Goal: Task Accomplishment & Management: Use online tool/utility

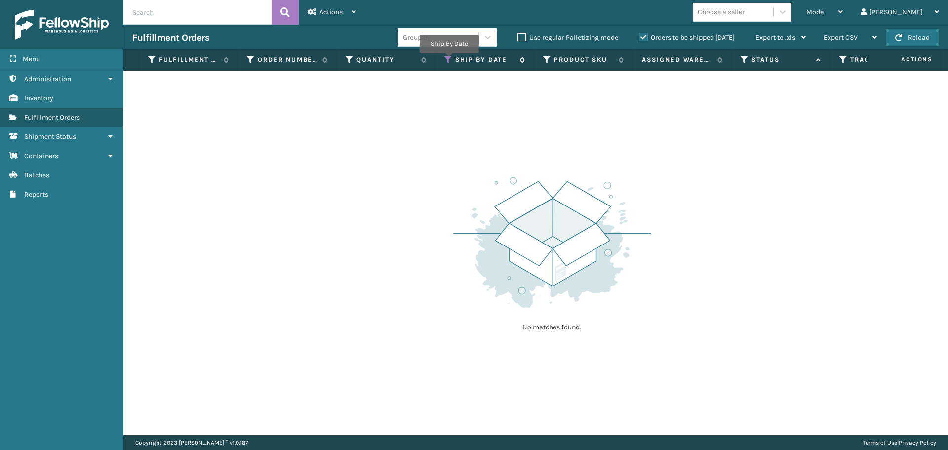
click at [449, 60] on icon at bounding box center [449, 59] width 8 height 9
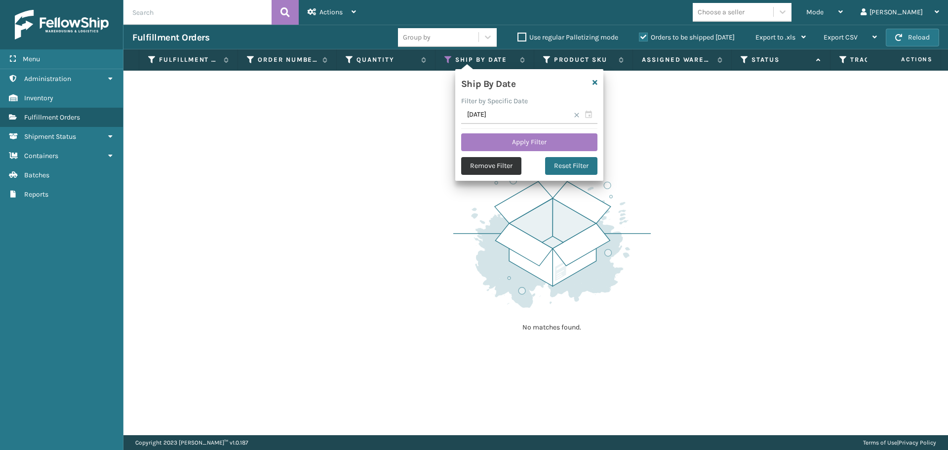
click at [502, 163] on button "Remove Filter" at bounding box center [491, 166] width 60 height 18
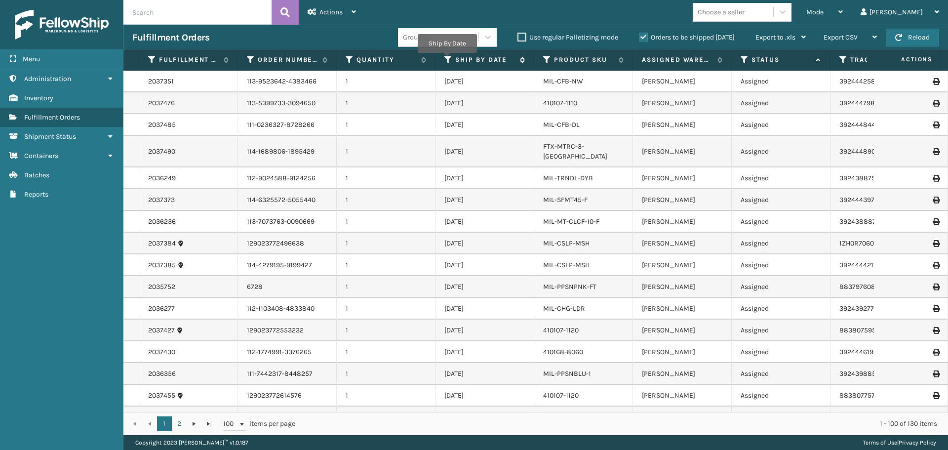
click at [447, 60] on icon at bounding box center [449, 59] width 8 height 9
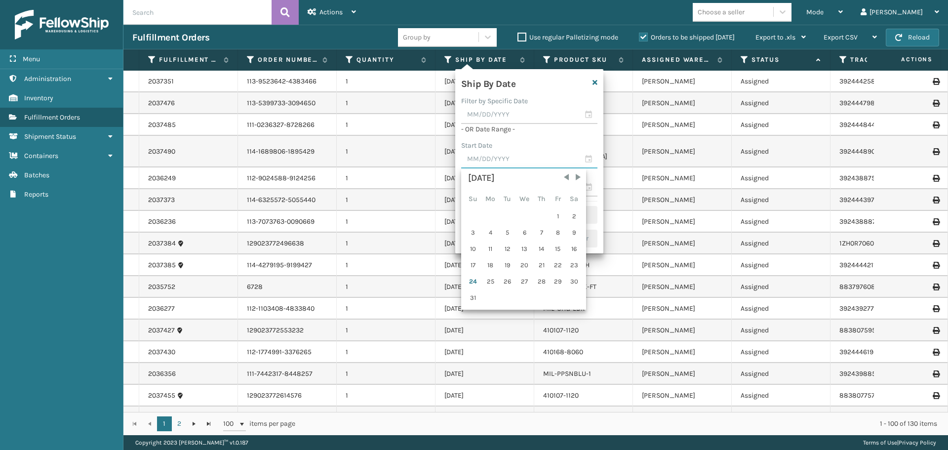
click at [485, 155] on input "text" at bounding box center [529, 160] width 136 height 18
click at [558, 267] on div "22" at bounding box center [558, 265] width 15 height 15
type input "[DATE]"
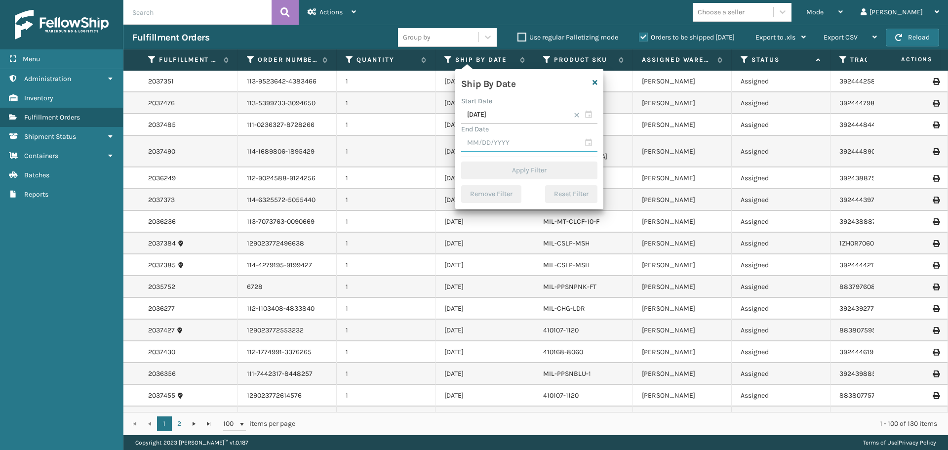
click at [505, 141] on input "text" at bounding box center [529, 143] width 136 height 18
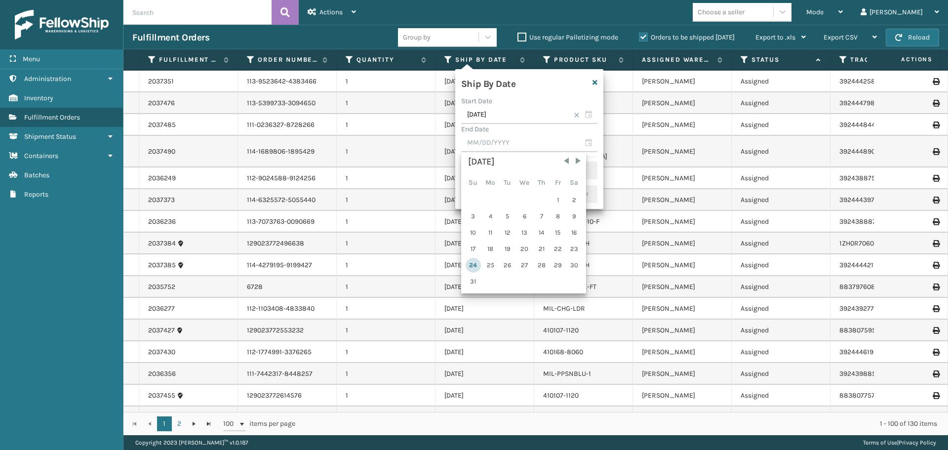
click at [473, 266] on div "24" at bounding box center [473, 265] width 15 height 15
type input "[DATE]"
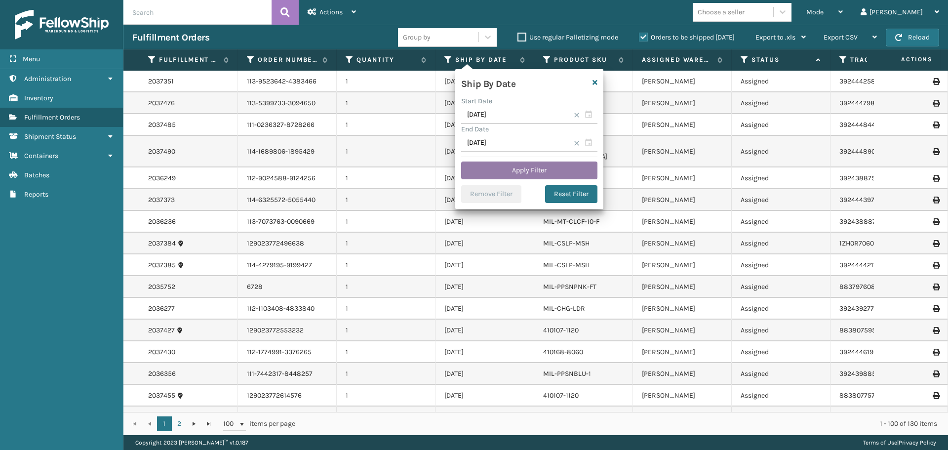
click at [499, 170] on button "Apply Filter" at bounding box center [529, 171] width 136 height 18
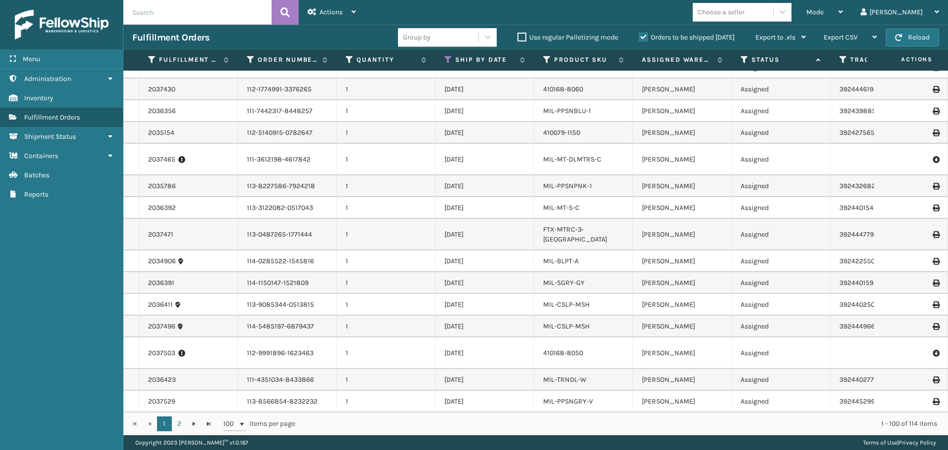
scroll to position [0, 359]
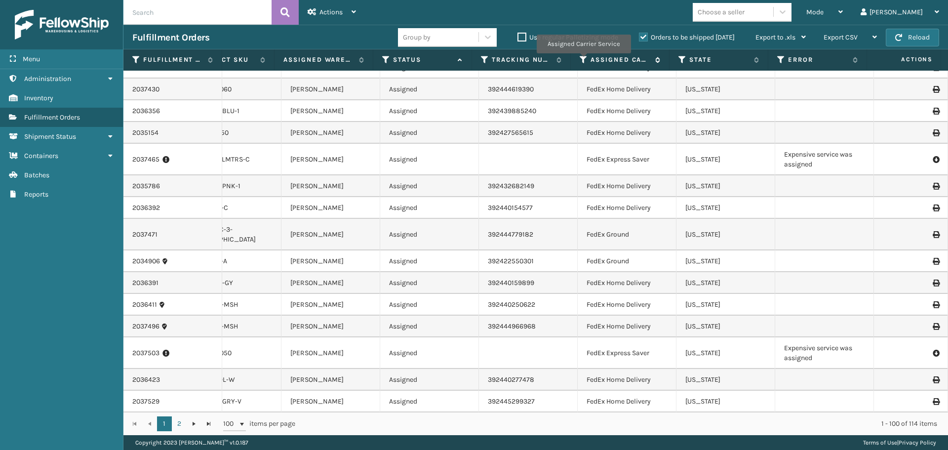
click at [583, 60] on icon at bounding box center [584, 59] width 8 height 9
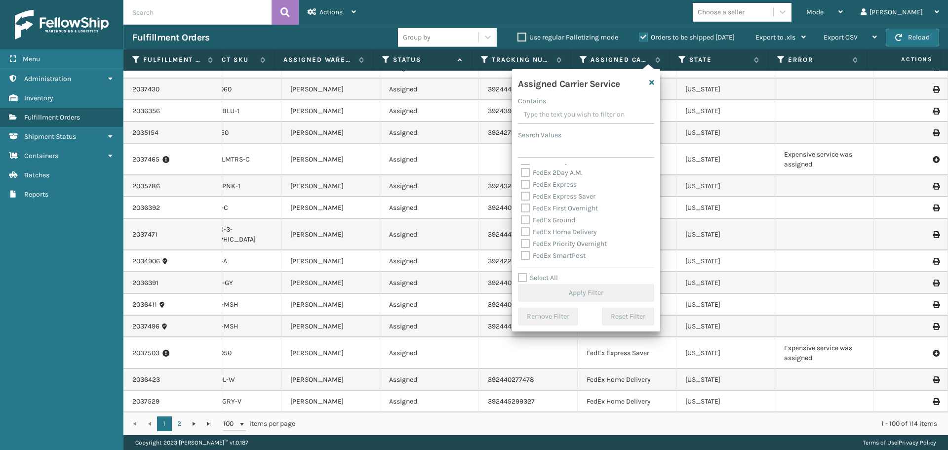
scroll to position [49, 0]
click at [525, 205] on label "FedEx Ground" at bounding box center [548, 203] width 54 height 8
click at [522, 204] on input "FedEx Ground" at bounding box center [521, 201] width 0 height 6
checkbox input "true"
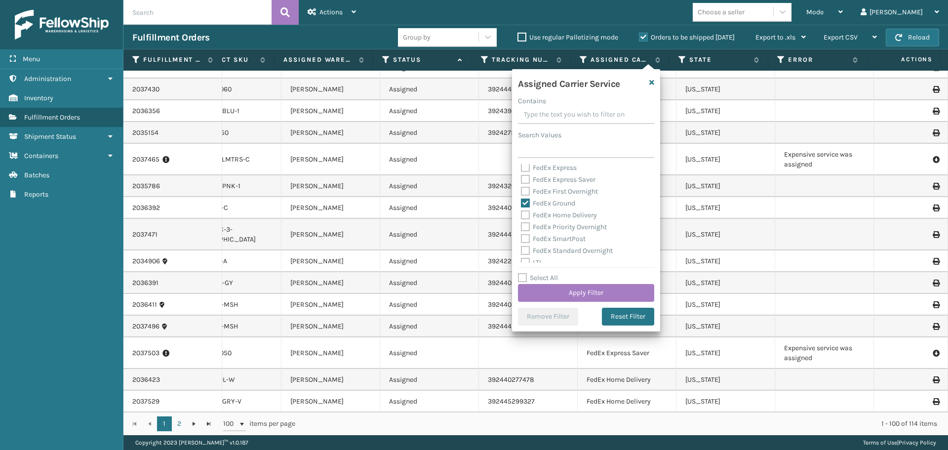
click at [527, 213] on label "FedEx Home Delivery" at bounding box center [559, 215] width 76 height 8
click at [522, 213] on input "FedEx Home Delivery" at bounding box center [521, 212] width 0 height 6
checkbox input "true"
click at [582, 290] on button "Apply Filter" at bounding box center [586, 293] width 136 height 18
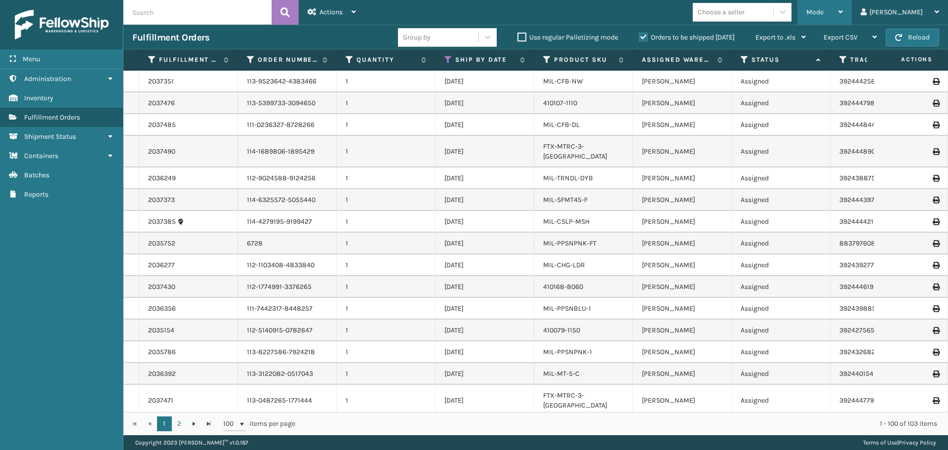
click at [843, 10] on icon at bounding box center [841, 11] width 4 height 7
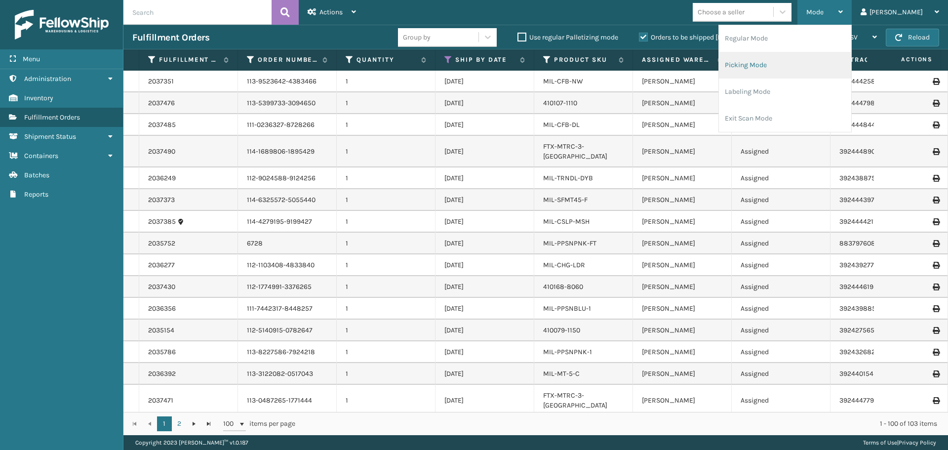
click at [803, 70] on li "Picking Mode" at bounding box center [785, 65] width 132 height 27
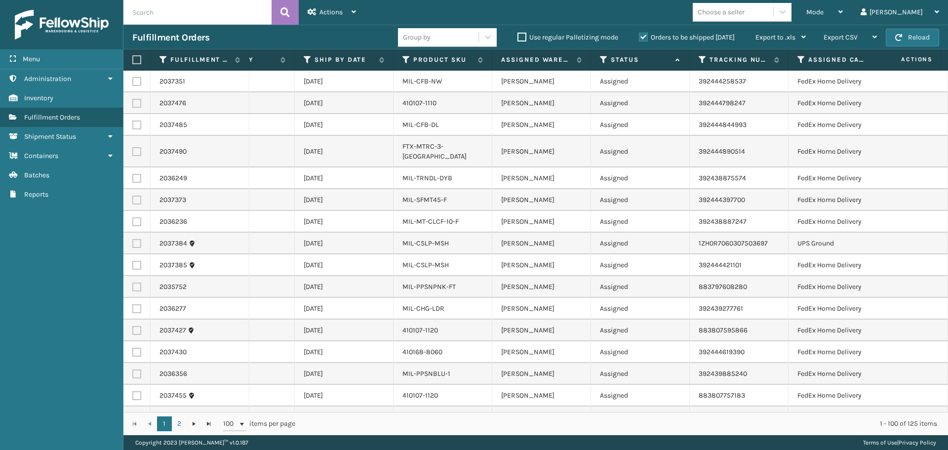
scroll to position [0, 0]
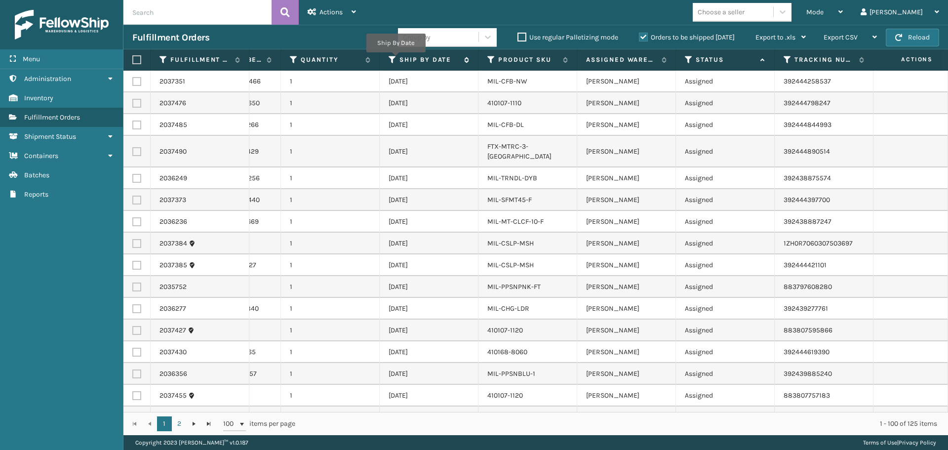
click at [396, 59] on icon at bounding box center [393, 59] width 8 height 9
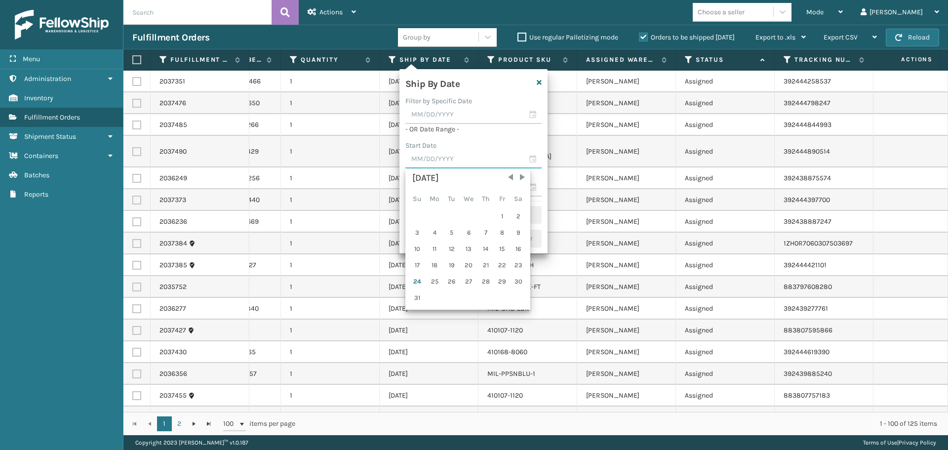
click at [462, 161] on input "text" at bounding box center [474, 160] width 136 height 18
click at [504, 269] on div "22" at bounding box center [502, 265] width 15 height 15
type input "[DATE]"
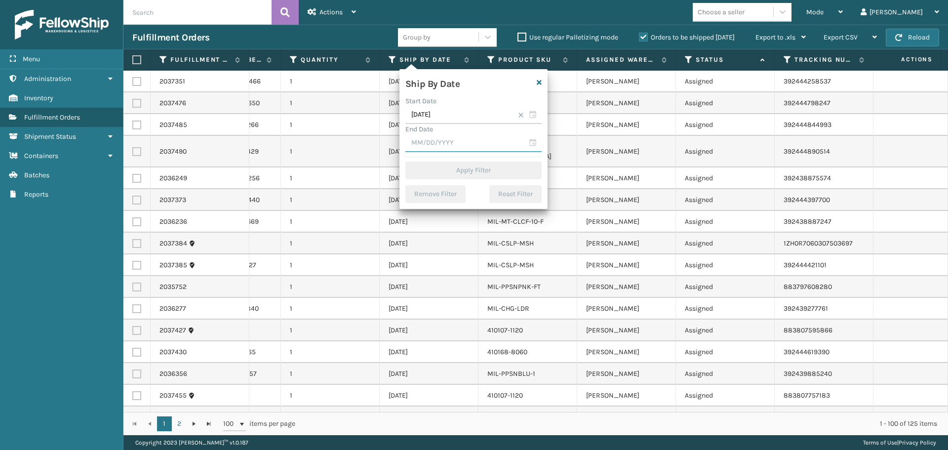
click at [475, 143] on input "text" at bounding box center [474, 143] width 136 height 18
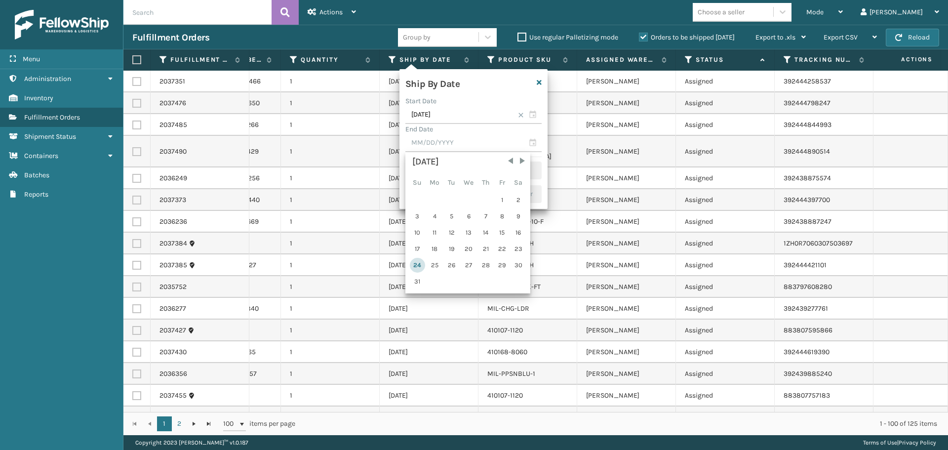
click at [414, 267] on div "24" at bounding box center [417, 265] width 15 height 15
type input "[DATE]"
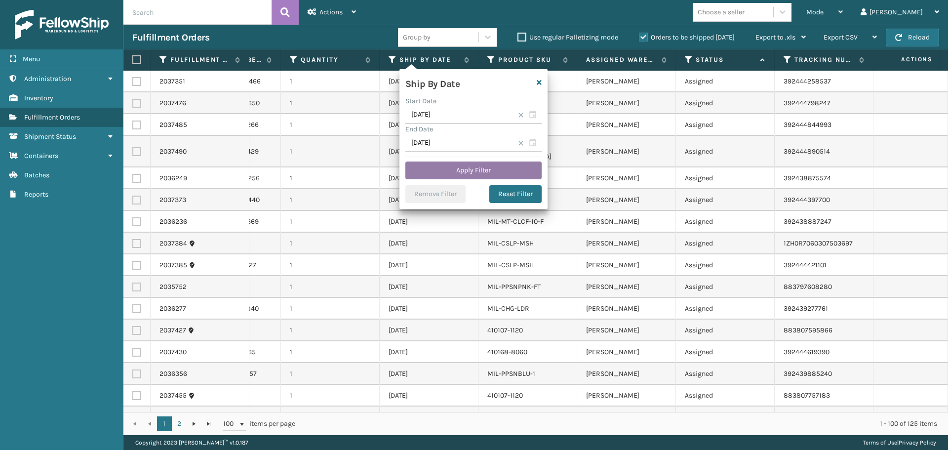
click at [476, 170] on button "Apply Filter" at bounding box center [474, 171] width 136 height 18
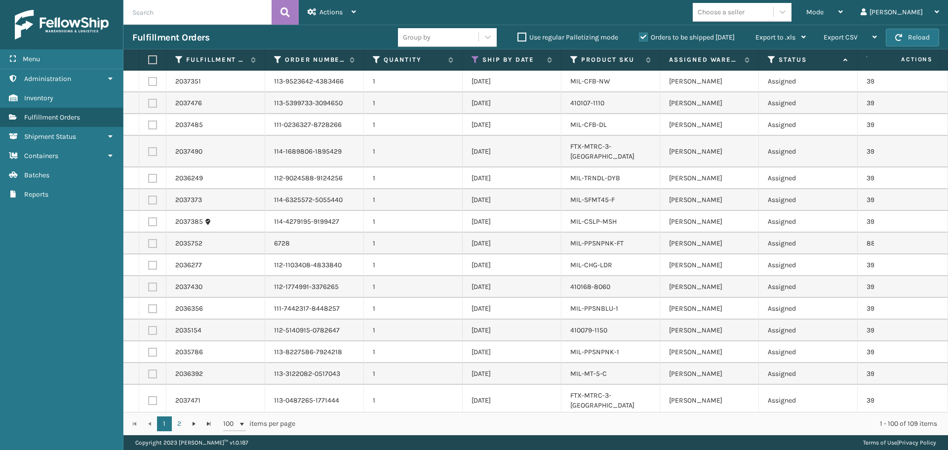
scroll to position [0, 267]
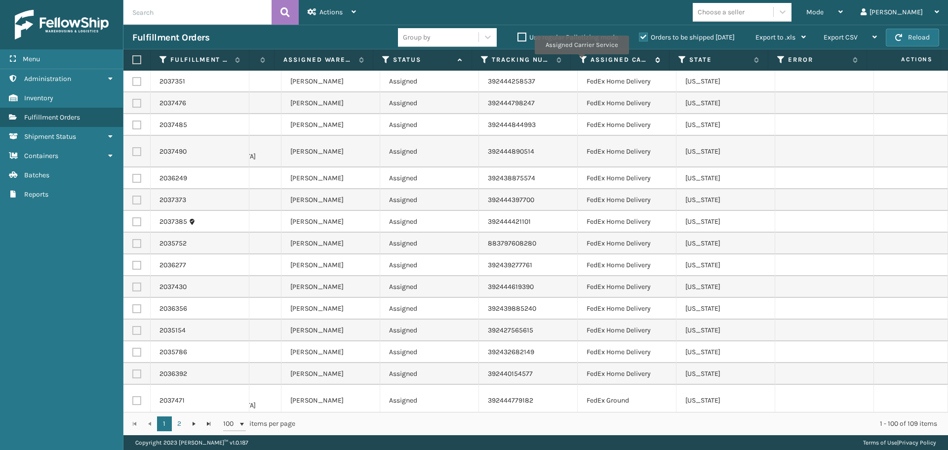
click at [581, 61] on icon at bounding box center [584, 59] width 8 height 9
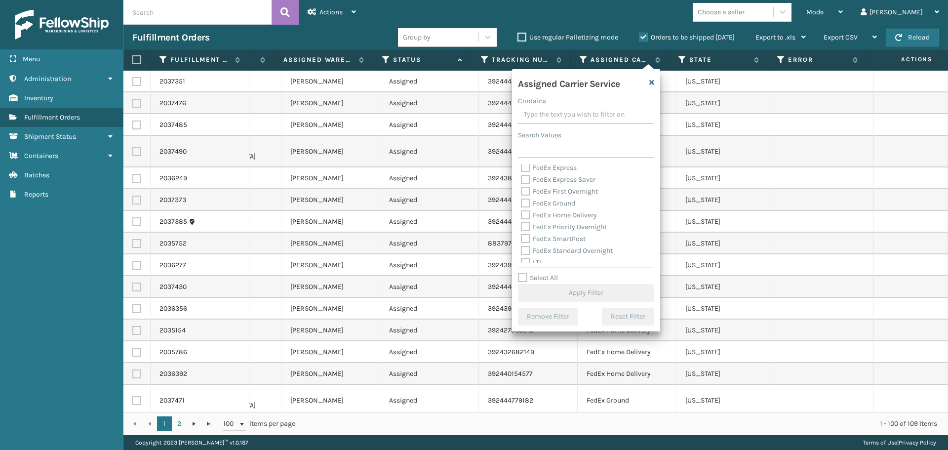
drag, startPoint x: 524, startPoint y: 203, endPoint x: 530, endPoint y: 210, distance: 9.6
click at [526, 203] on label "FedEx Ground" at bounding box center [548, 203] width 54 height 8
click at [522, 203] on input "FedEx Ground" at bounding box center [521, 201] width 0 height 6
checkbox input "true"
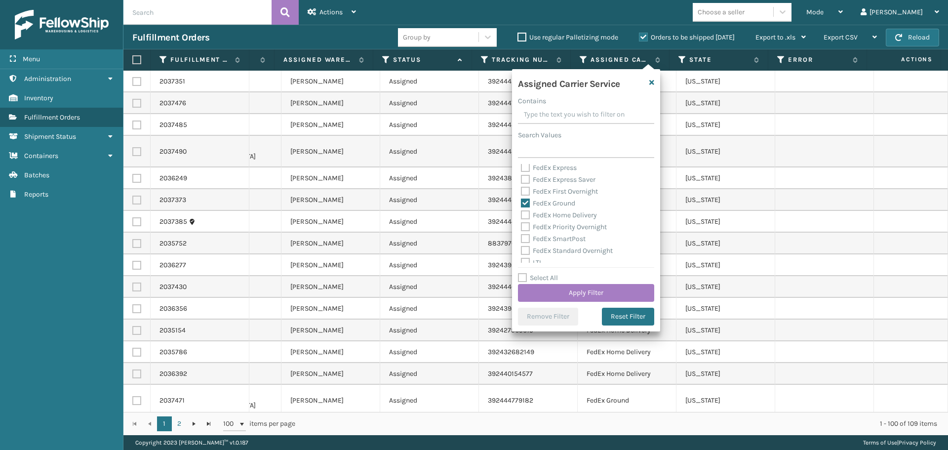
click at [526, 216] on label "FedEx Home Delivery" at bounding box center [559, 215] width 76 height 8
click at [522, 216] on input "FedEx Home Delivery" at bounding box center [521, 212] width 0 height 6
checkbox input "true"
click at [565, 296] on button "Apply Filter" at bounding box center [586, 293] width 136 height 18
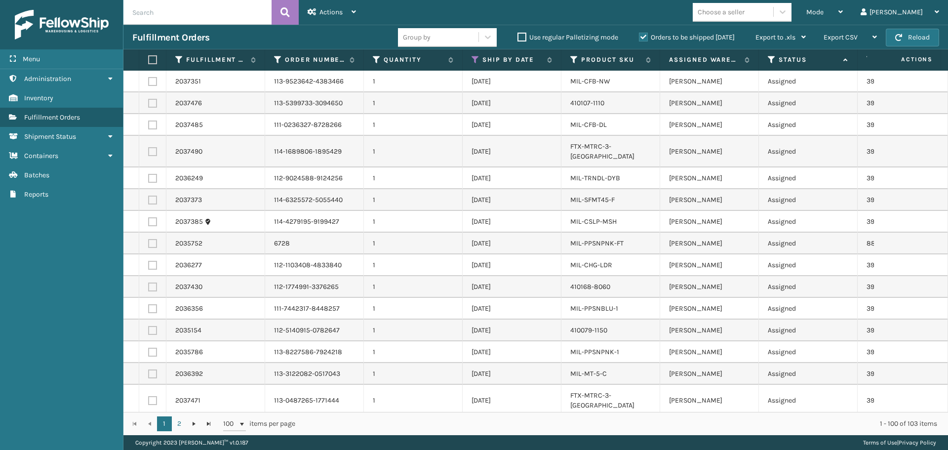
click at [154, 59] on label at bounding box center [151, 59] width 6 height 9
click at [149, 59] on input "checkbox" at bounding box center [148, 60] width 0 height 6
checkbox input "true"
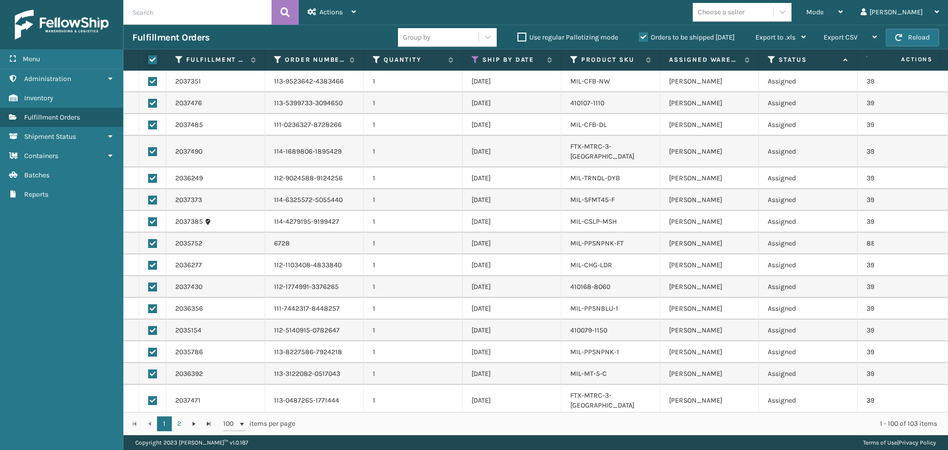
checkbox input "true"
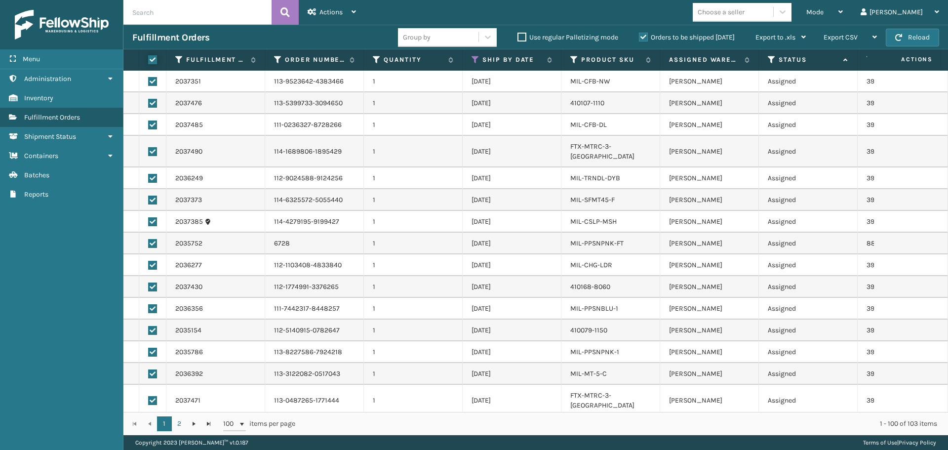
checkbox input "true"
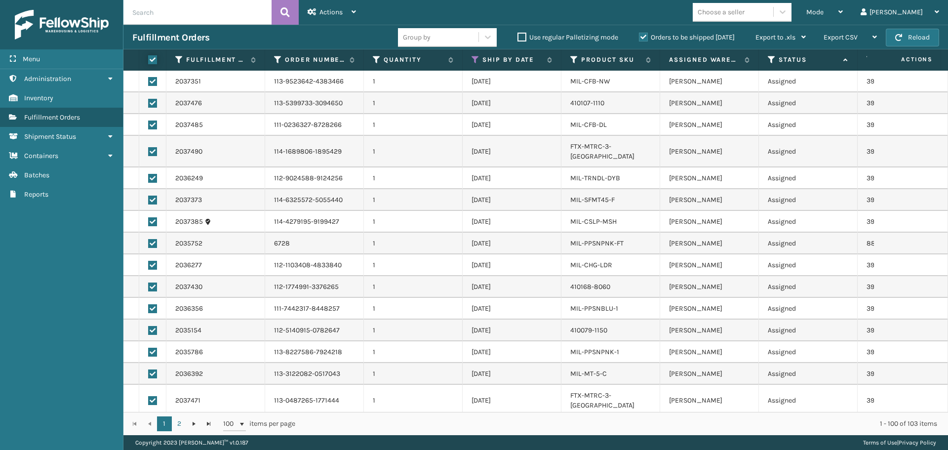
checkbox input "true"
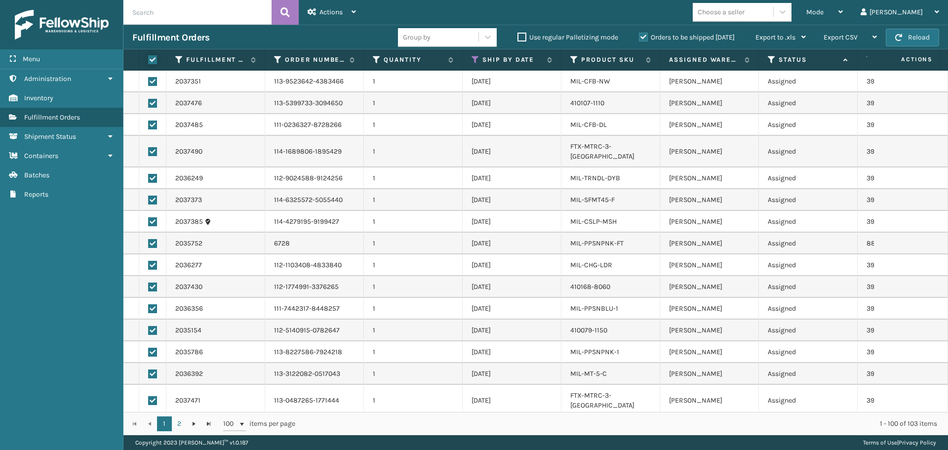
checkbox input "true"
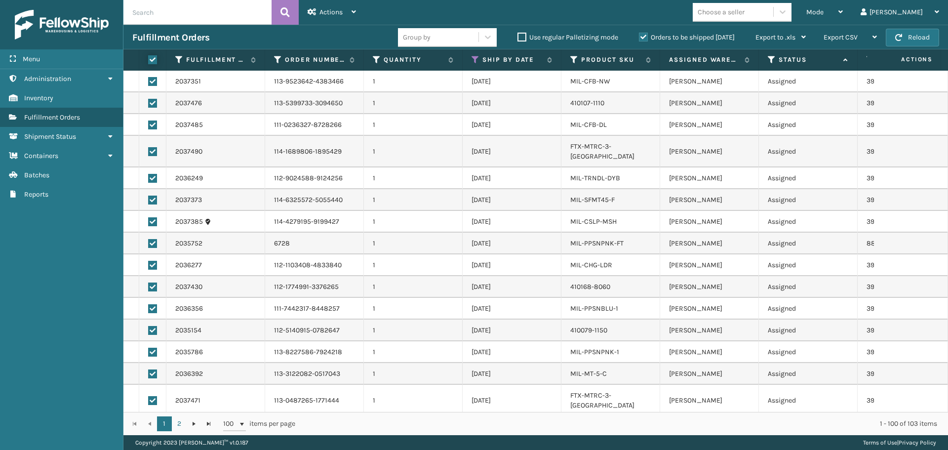
checkbox input "true"
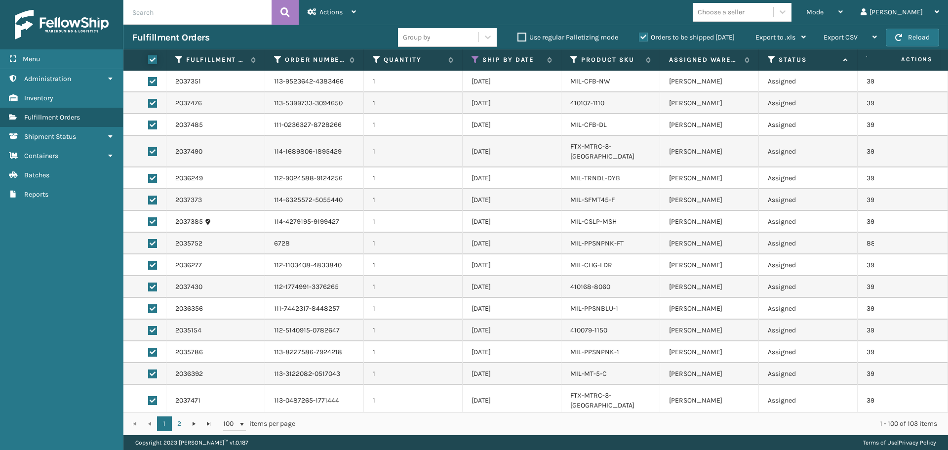
checkbox input "true"
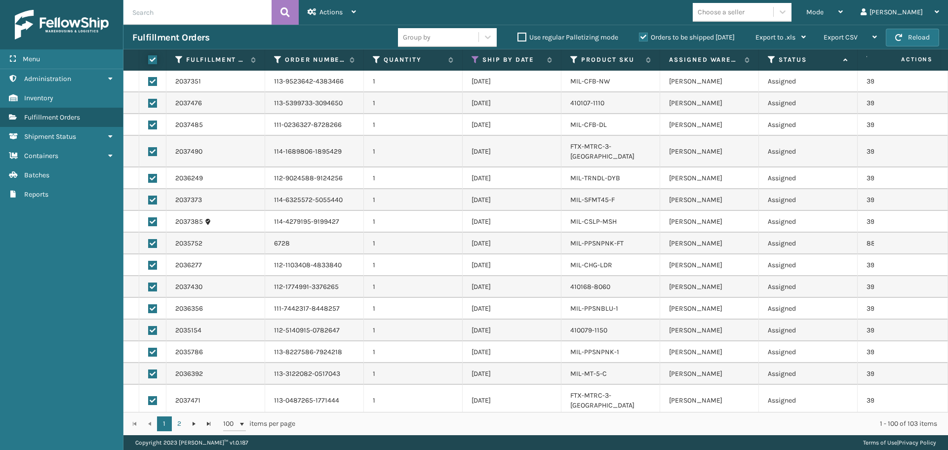
checkbox input "true"
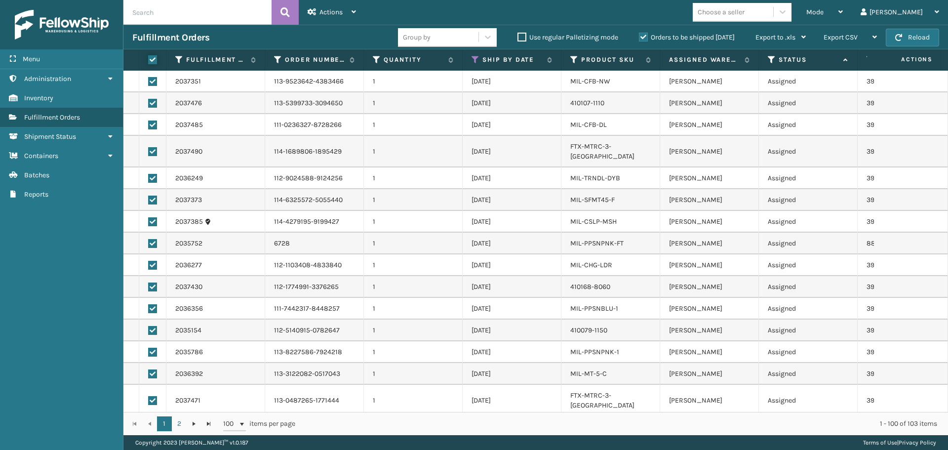
checkbox input "true"
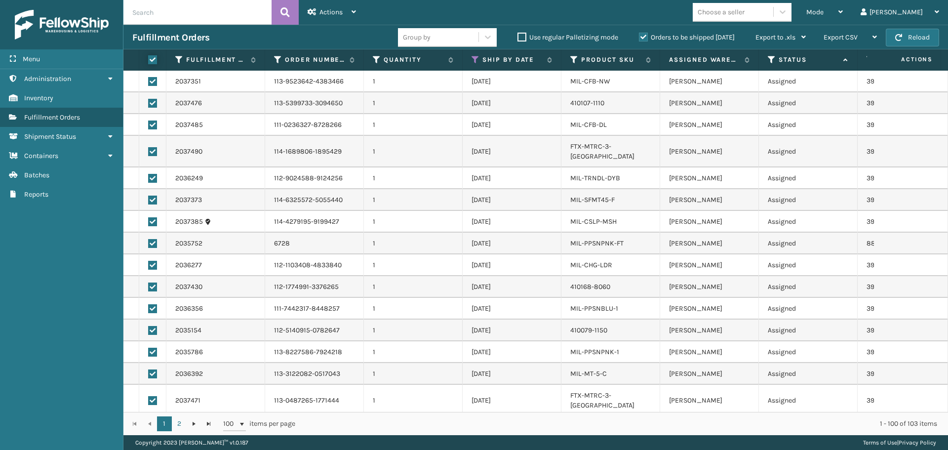
checkbox input "true"
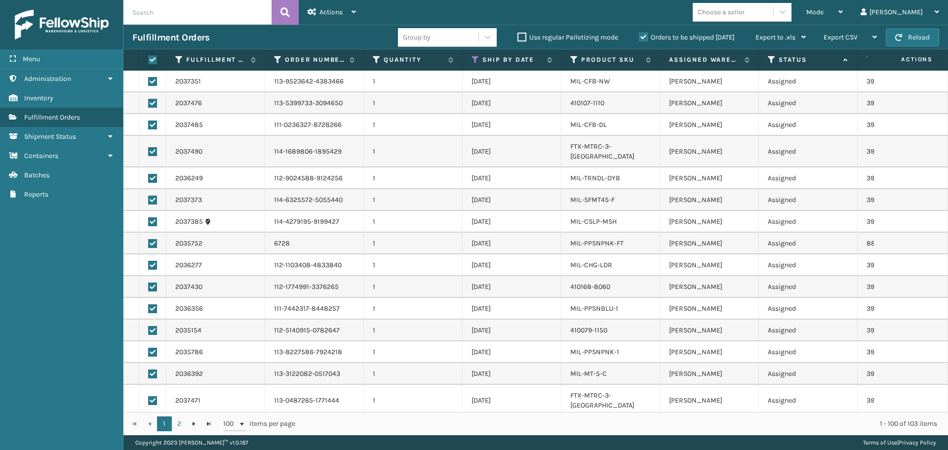
checkbox input "true"
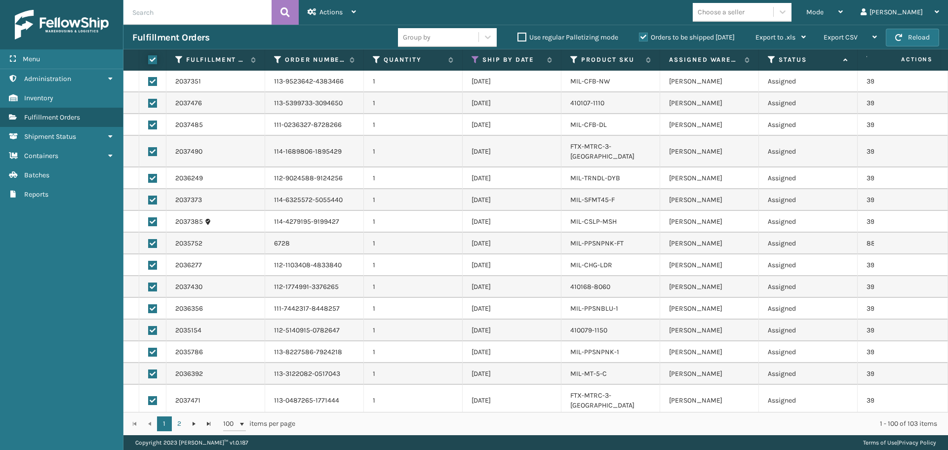
checkbox input "true"
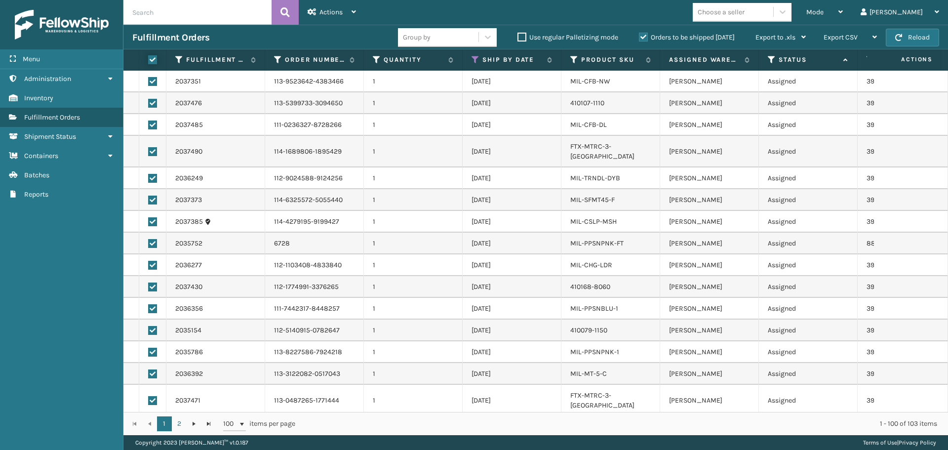
checkbox input "true"
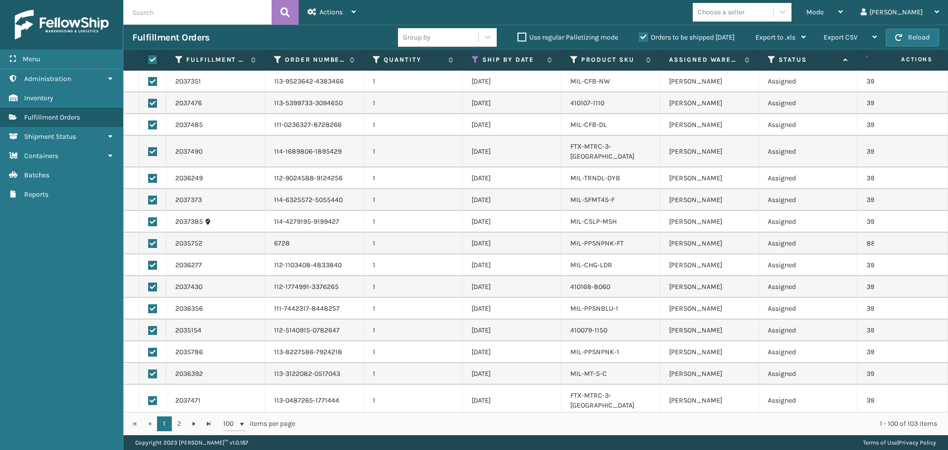
checkbox input "true"
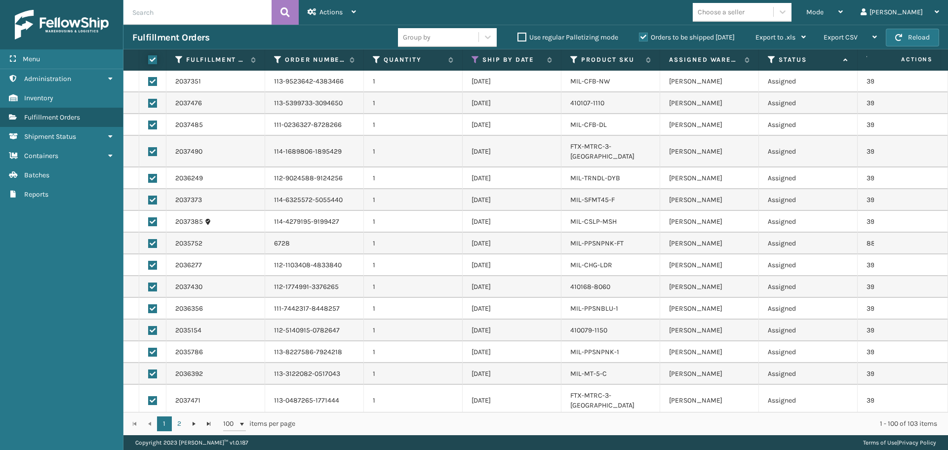
checkbox input "true"
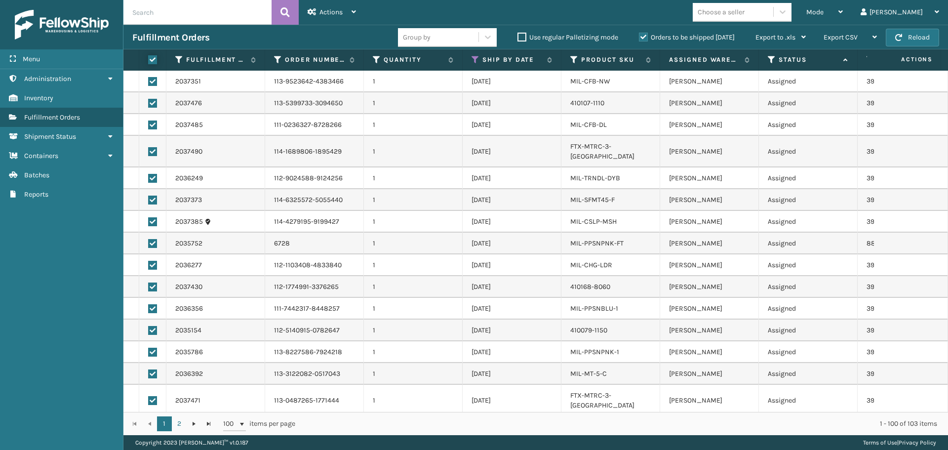
checkbox input "true"
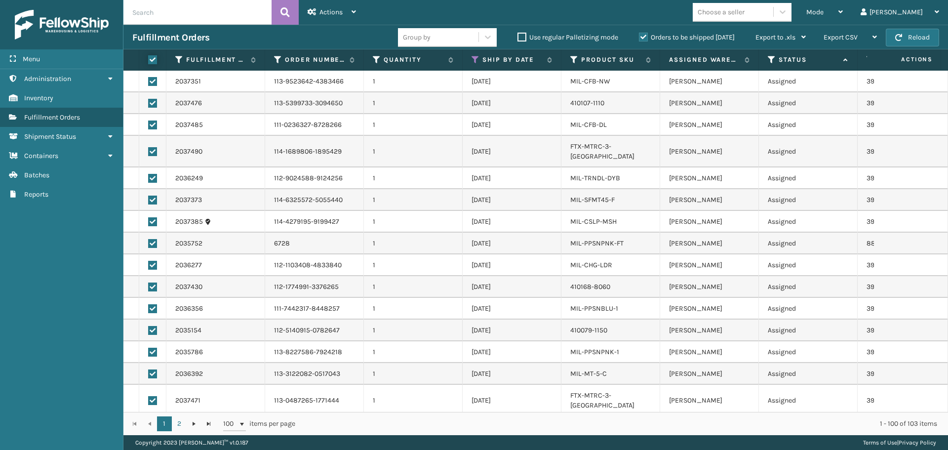
checkbox input "true"
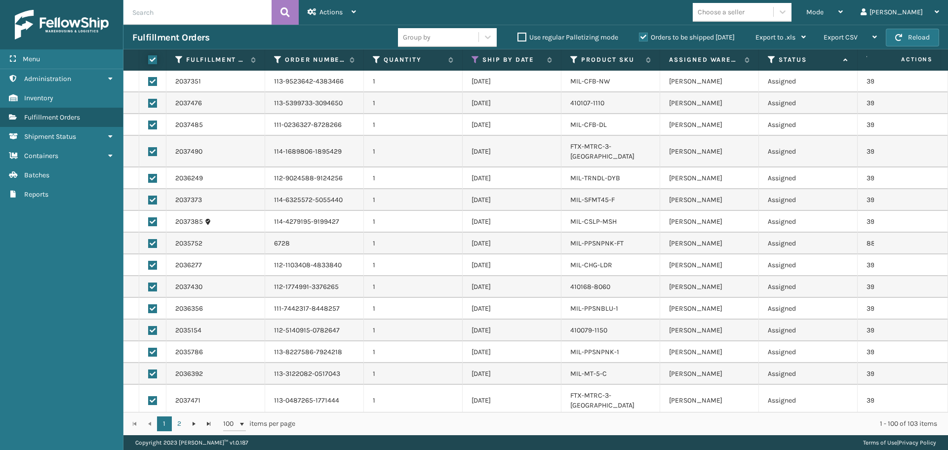
checkbox input "true"
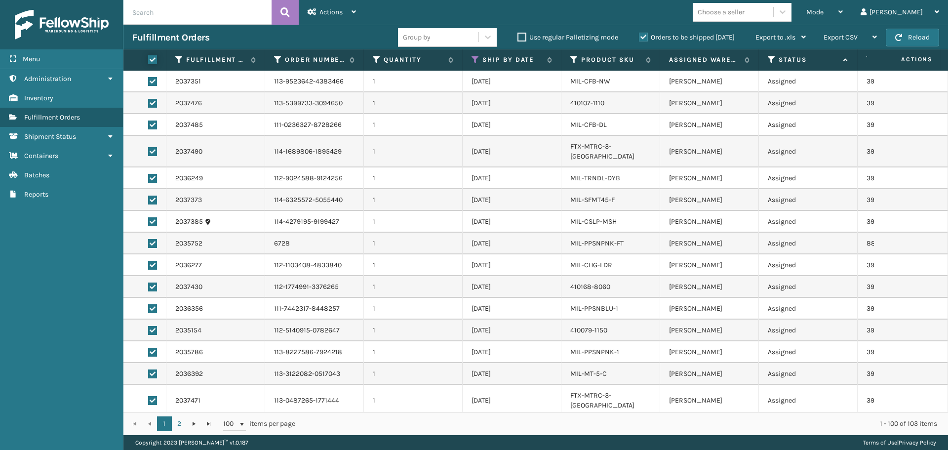
checkbox input "true"
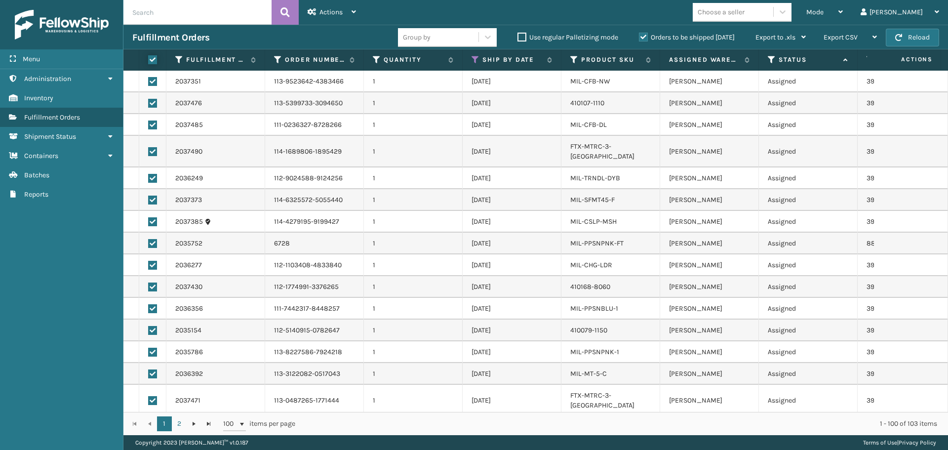
checkbox input "true"
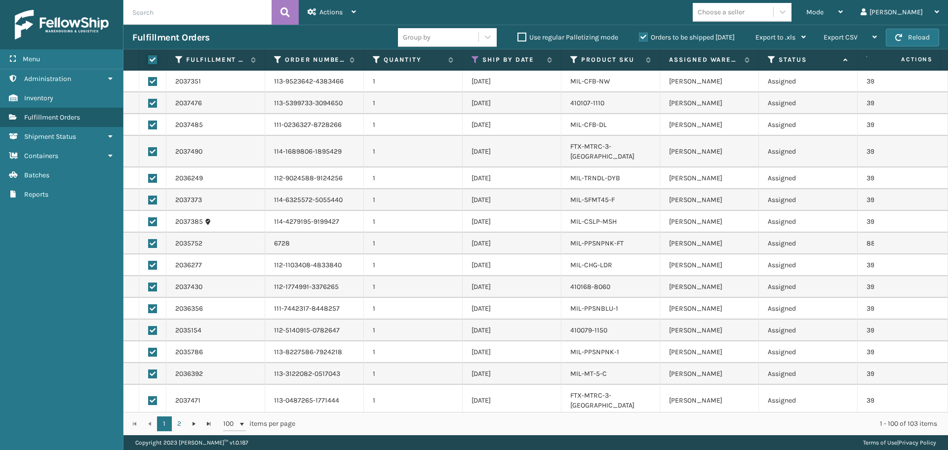
checkbox input "true"
click at [349, 11] on div "Actions" at bounding box center [332, 12] width 48 height 25
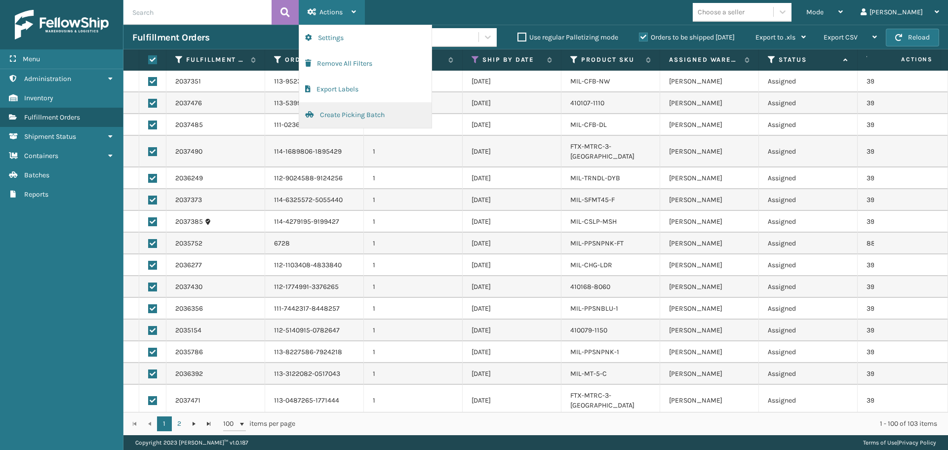
click at [360, 112] on button "Create Picking Batch" at bounding box center [365, 115] width 132 height 26
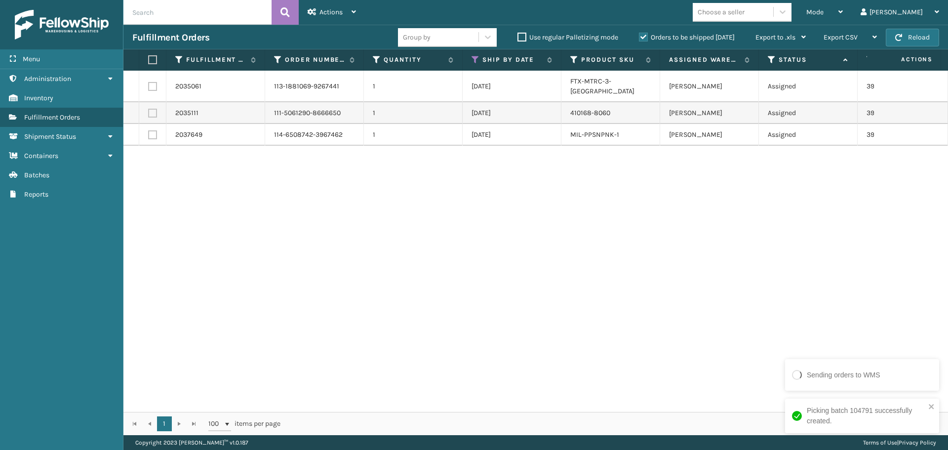
click at [154, 60] on label at bounding box center [151, 59] width 6 height 9
click at [149, 60] on input "checkbox" at bounding box center [148, 60] width 0 height 6
checkbox input "true"
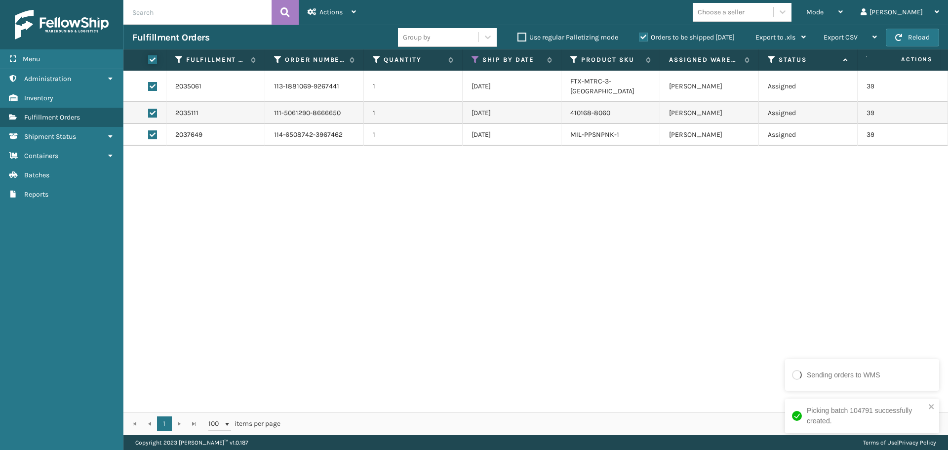
checkbox input "true"
click at [344, 9] on div "Actions" at bounding box center [332, 12] width 48 height 25
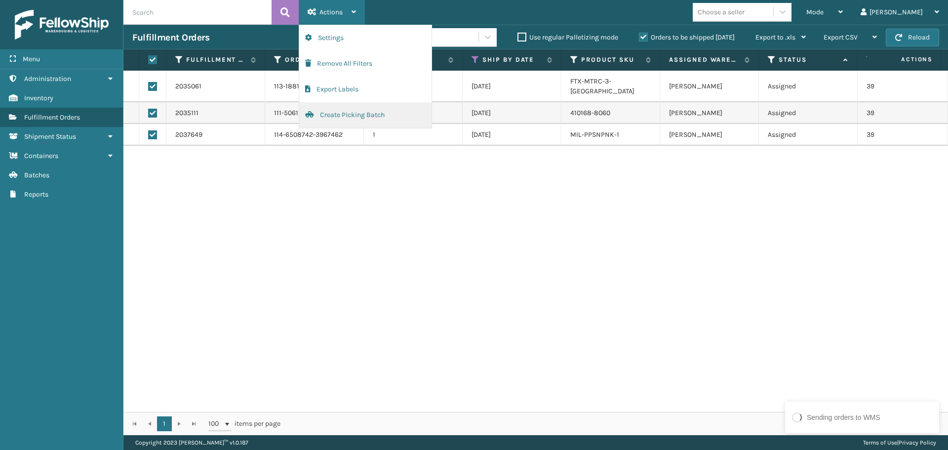
click at [338, 119] on button "Create Picking Batch" at bounding box center [365, 115] width 132 height 26
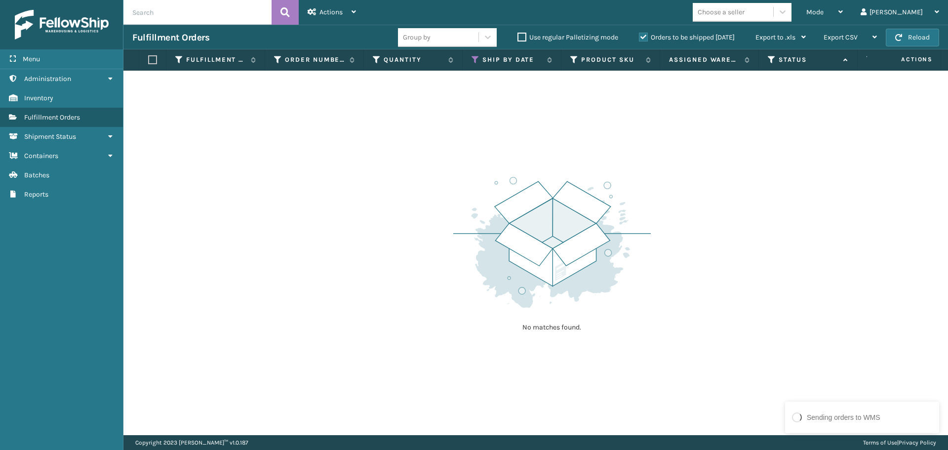
scroll to position [0, 386]
click at [588, 58] on div "Assigned Carrier Service" at bounding box center [620, 59] width 81 height 9
click at [583, 55] on icon at bounding box center [584, 59] width 8 height 9
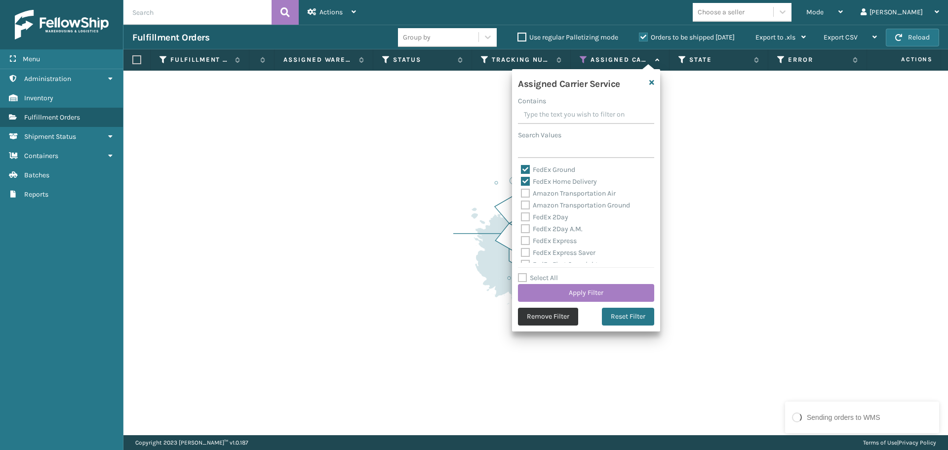
click at [555, 313] on button "Remove Filter" at bounding box center [548, 317] width 60 height 18
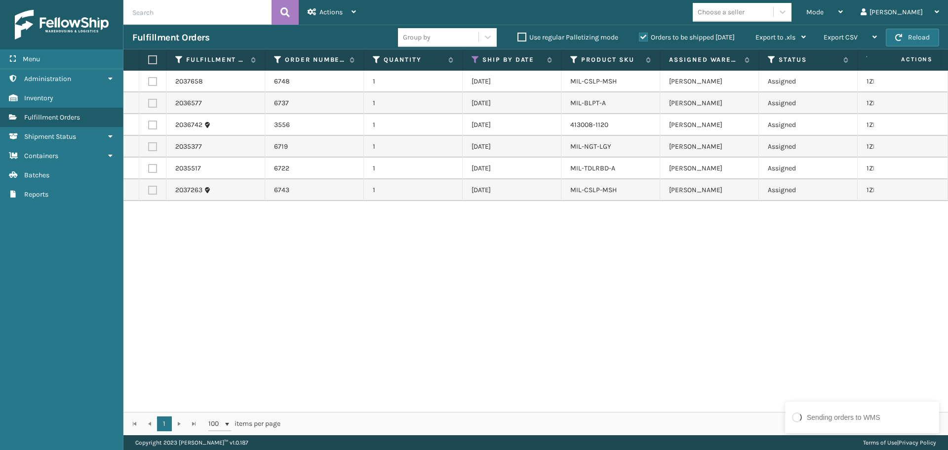
click at [154, 60] on label at bounding box center [151, 59] width 6 height 9
click at [149, 60] on input "checkbox" at bounding box center [148, 60] width 0 height 6
checkbox input "true"
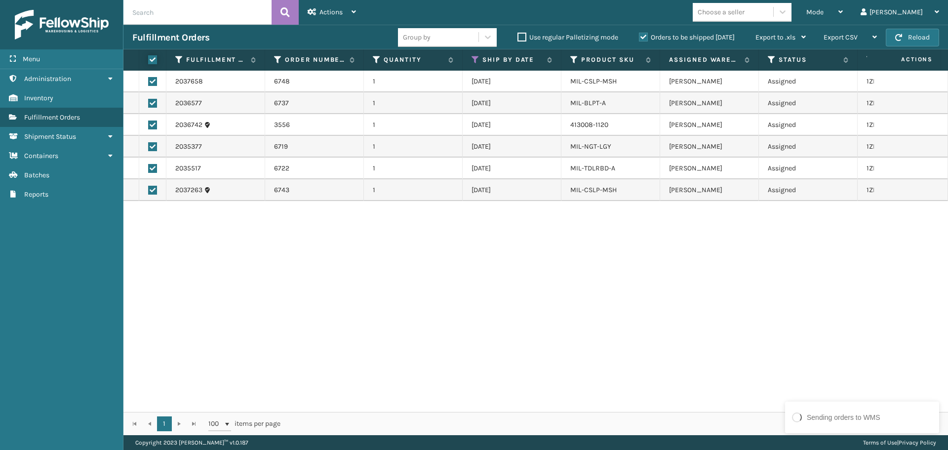
checkbox input "true"
click at [349, 14] on div "Actions" at bounding box center [332, 12] width 48 height 25
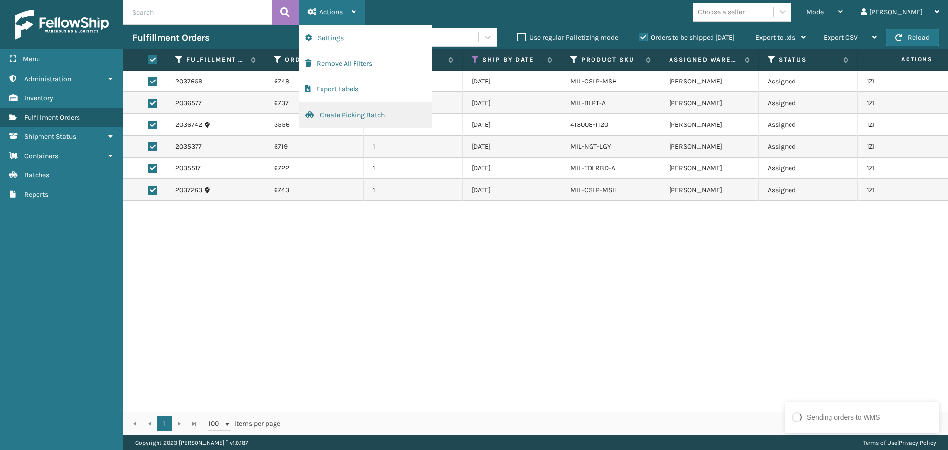
click at [386, 112] on button "Create Picking Batch" at bounding box center [365, 115] width 132 height 26
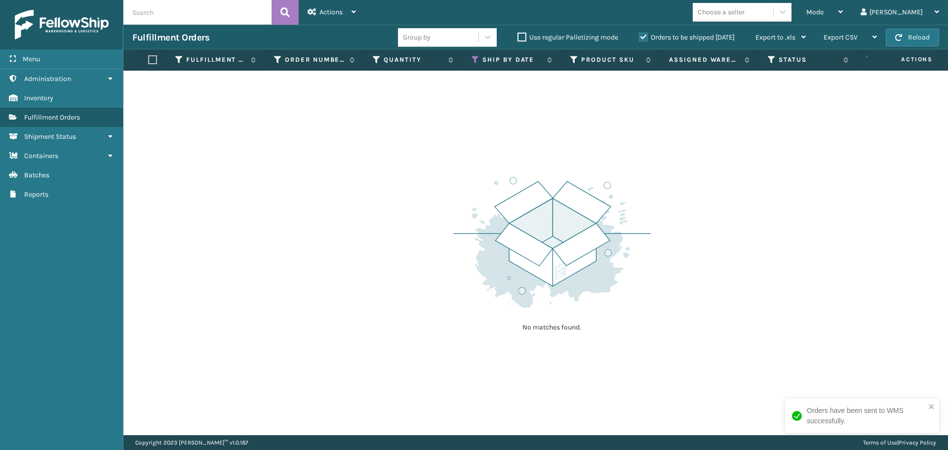
click at [470, 63] on th "Ship By Date" at bounding box center [512, 59] width 99 height 21
click at [475, 60] on icon at bounding box center [476, 59] width 8 height 9
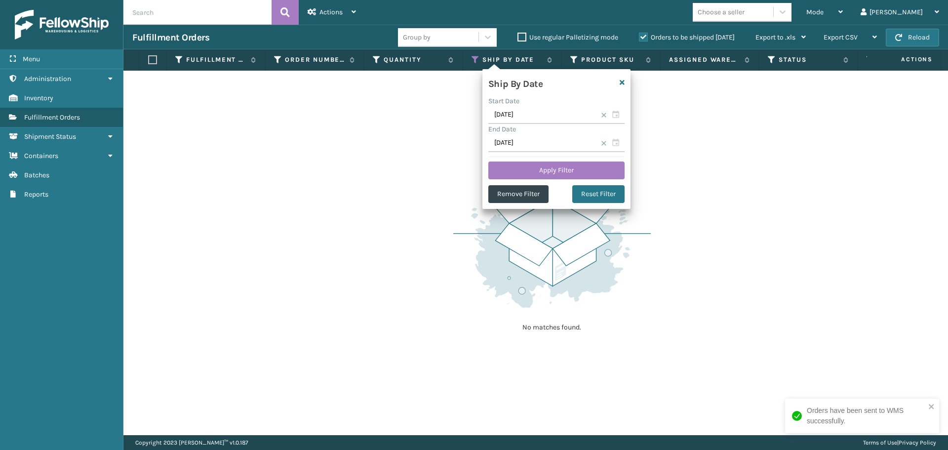
click at [823, 103] on div "No matches found." at bounding box center [535, 253] width 825 height 365
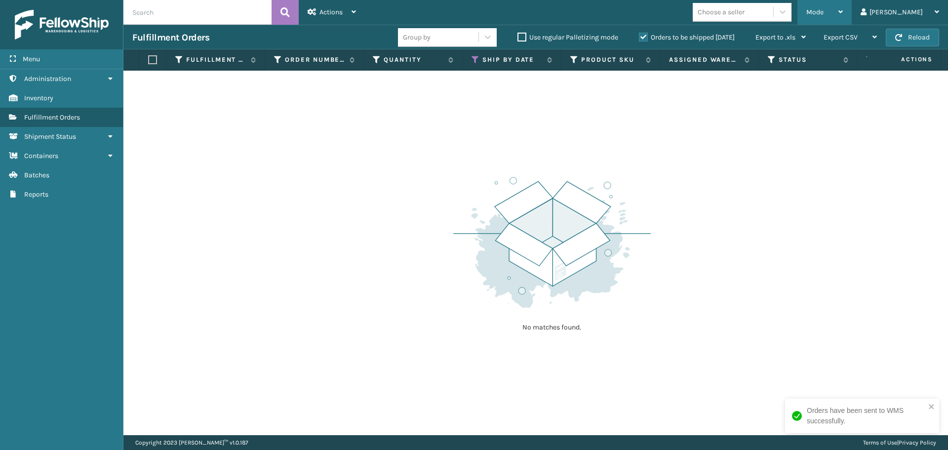
click at [843, 18] on div "Mode" at bounding box center [825, 12] width 37 height 25
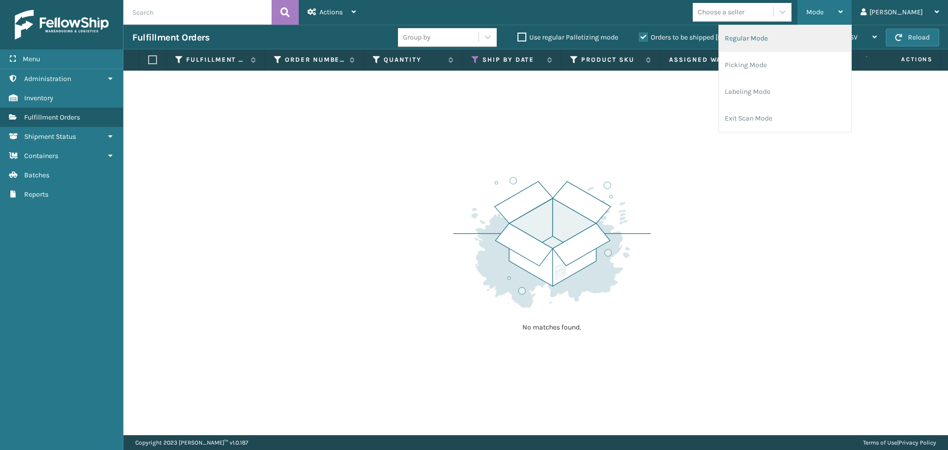
click at [816, 45] on li "Regular Mode" at bounding box center [785, 38] width 132 height 27
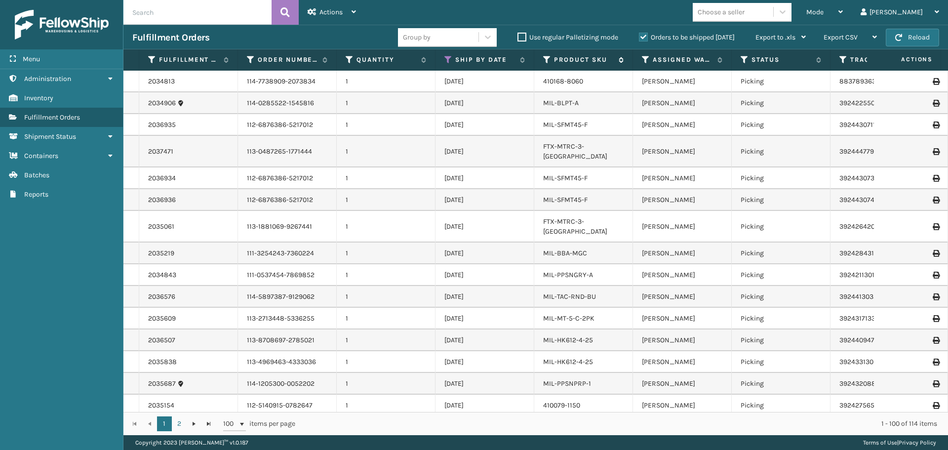
click at [621, 61] on icon at bounding box center [620, 60] width 8 height 6
